Goal: Task Accomplishment & Management: Manage account settings

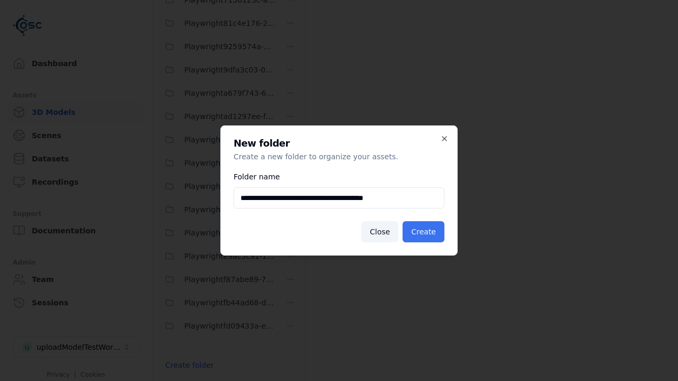
type input "**********"
click at [425, 232] on button "Create" at bounding box center [423, 231] width 42 height 21
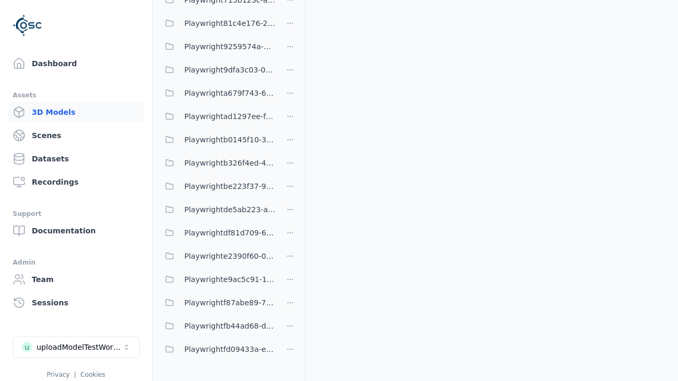
click at [217, 233] on span "Playwrightdf81d709-6511-4a67-8e35-601024cdf8cb" at bounding box center [229, 233] width 91 height 13
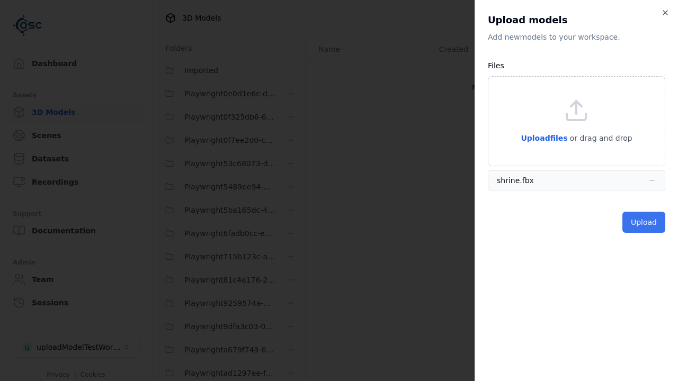
click at [645, 222] on button "Upload" at bounding box center [643, 222] width 43 height 21
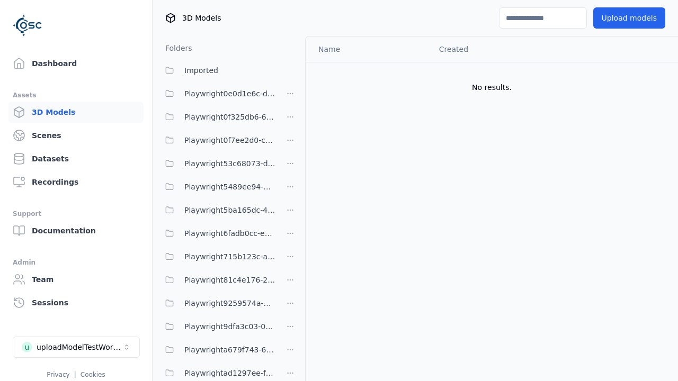
click at [665, 76] on html "Support Dashboard Assets 3D Models Scenes Datasets Recordings Support Documenta…" at bounding box center [339, 190] width 678 height 381
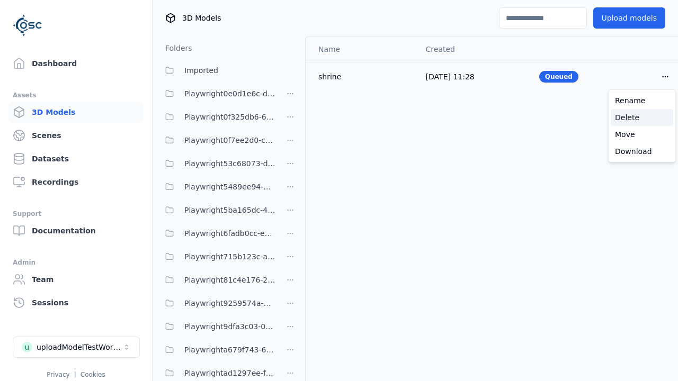
click at [642, 118] on div "Delete" at bounding box center [641, 117] width 62 height 17
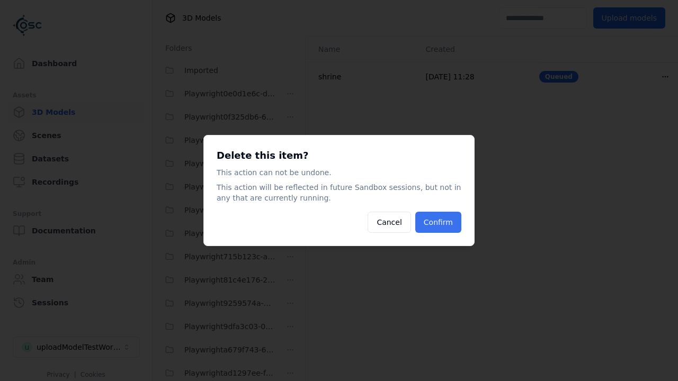
click at [439, 222] on button "Confirm" at bounding box center [438, 222] width 46 height 21
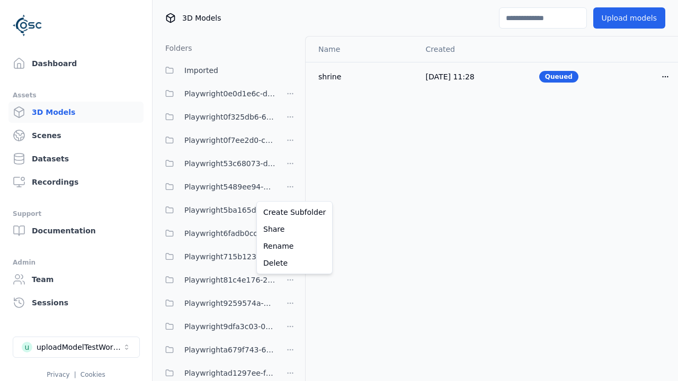
click at [290, 191] on html "Support Dashboard Assets 3D Models Scenes Datasets Recordings Support Documenta…" at bounding box center [339, 190] width 678 height 381
